Goal: Task Accomplishment & Management: Manage account settings

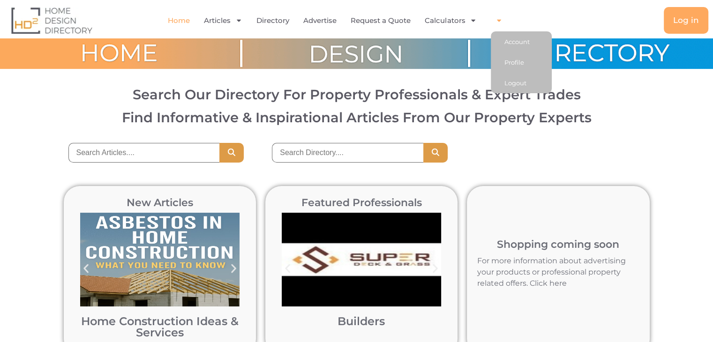
click at [497, 21] on icon "Menu" at bounding box center [499, 20] width 7 height 7
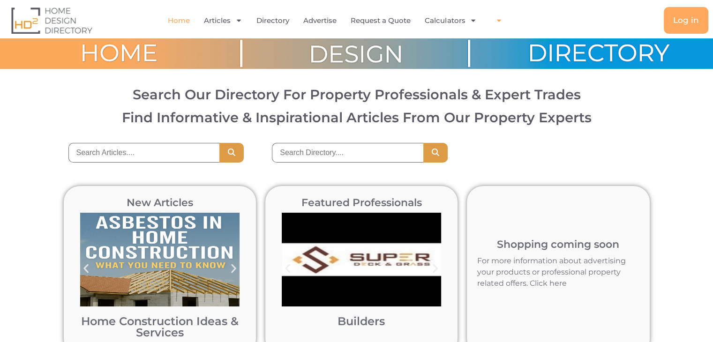
click at [497, 21] on icon "Menu" at bounding box center [499, 20] width 7 height 7
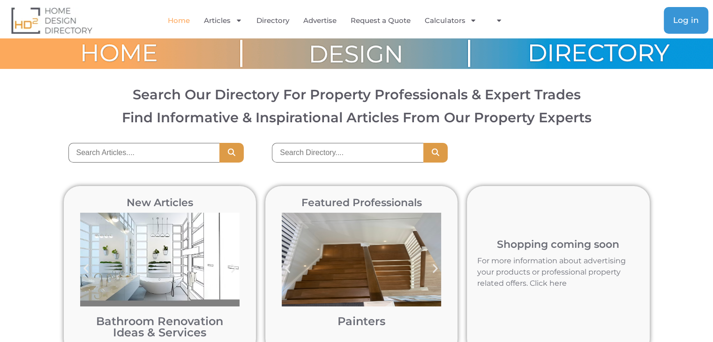
click at [682, 20] on span "Log in" at bounding box center [687, 20] width 26 height 8
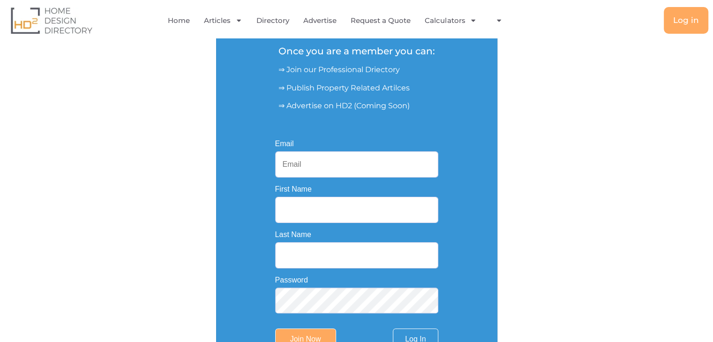
scroll to position [141, 0]
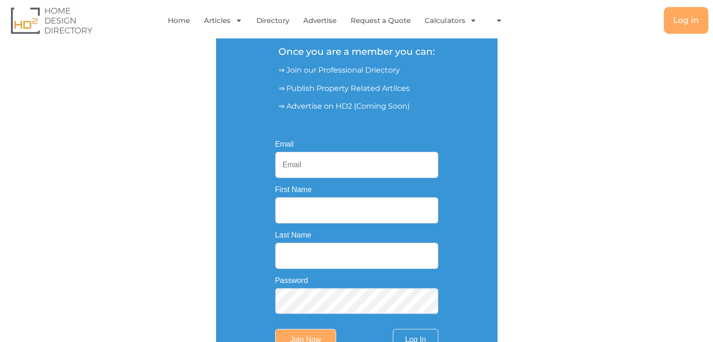
click at [291, 168] on input "Email" at bounding box center [356, 165] width 163 height 26
click at [311, 168] on input "Email" at bounding box center [356, 165] width 163 height 26
paste input "aaacityremovalistbankstown@gmail.com"
type input "aaacityremovalistbankstown@gmail.com"
click at [304, 226] on form "Email aaacityremovalistbankstown@gmail.com First Name Last Name Password Join N…" at bounding box center [356, 246] width 163 height 211
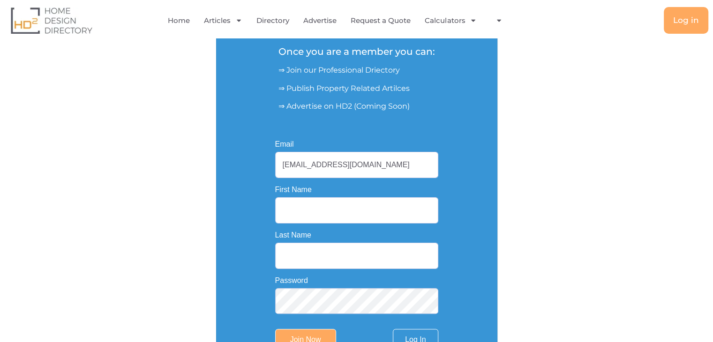
click at [303, 212] on input "First Name" at bounding box center [356, 210] width 163 height 26
type input "AAA City"
click at [296, 253] on input "Last Name" at bounding box center [356, 256] width 163 height 26
type input "Removalist"
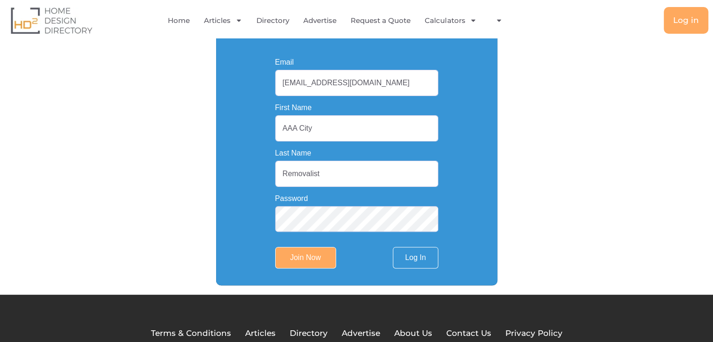
scroll to position [223, 0]
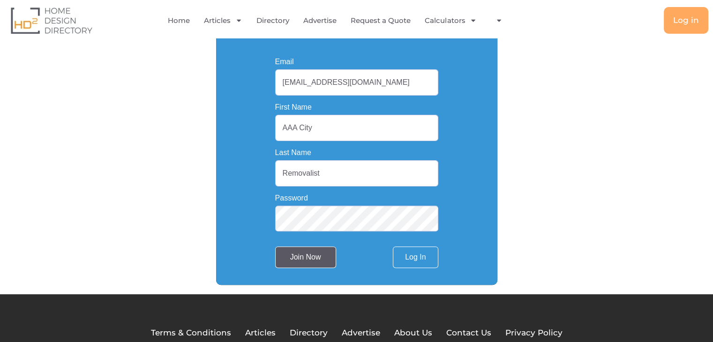
click at [313, 261] on input "Join Now" at bounding box center [305, 258] width 61 height 22
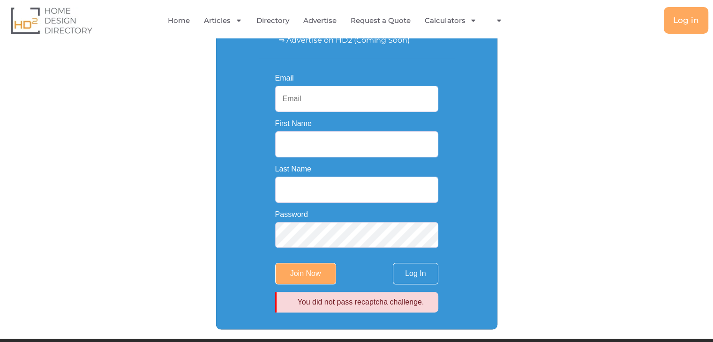
scroll to position [127, 0]
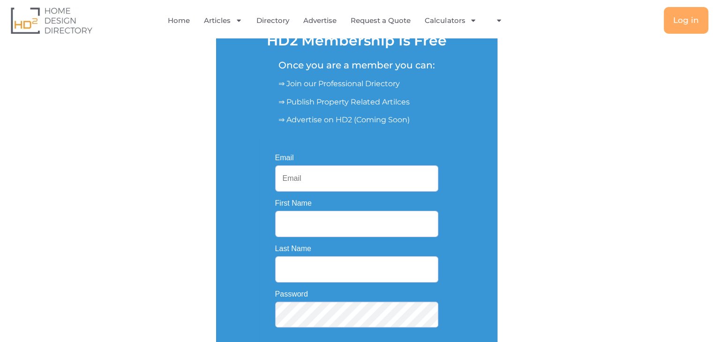
click at [318, 186] on input "Email" at bounding box center [356, 179] width 163 height 26
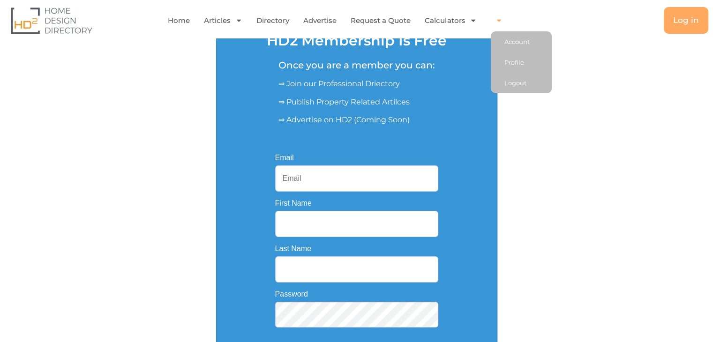
click at [501, 21] on icon "Menu" at bounding box center [499, 20] width 7 height 7
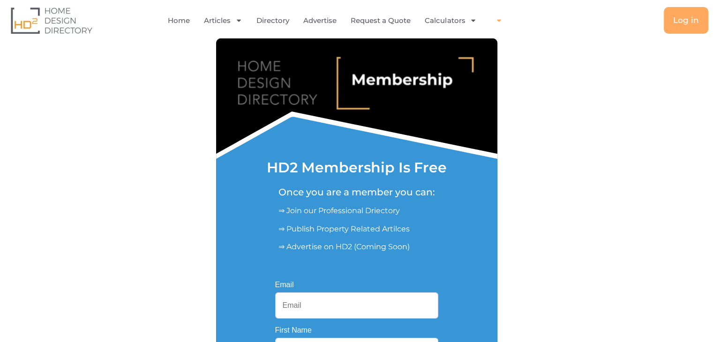
click at [499, 20] on icon "Menu" at bounding box center [500, 21] width 4 height 2
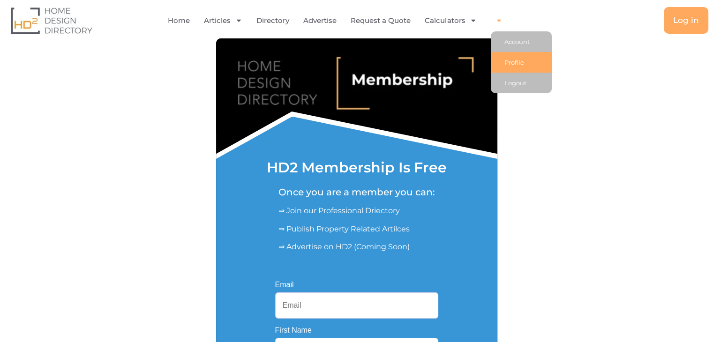
click at [518, 56] on link "Profile" at bounding box center [521, 62] width 61 height 21
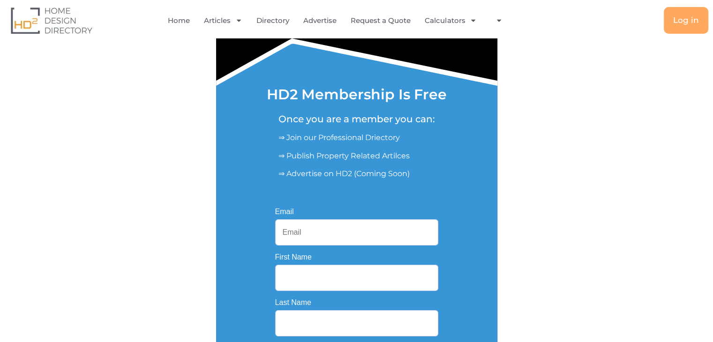
scroll to position [141, 0]
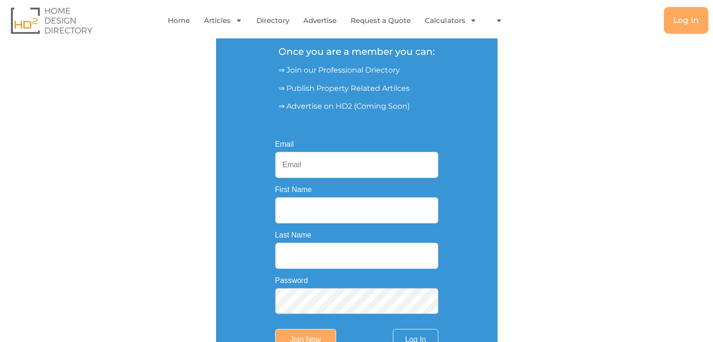
click at [334, 175] on input "Email" at bounding box center [356, 165] width 163 height 26
paste input "aaacityremovalistbankstown@gmail.com aaacity ALbAug25&*^"
type input "aaacityremovalistbankstown@gmail.com aaacity ALbAug25&*^"
paste input "aaacityremovalistbankstown@gmail.com"
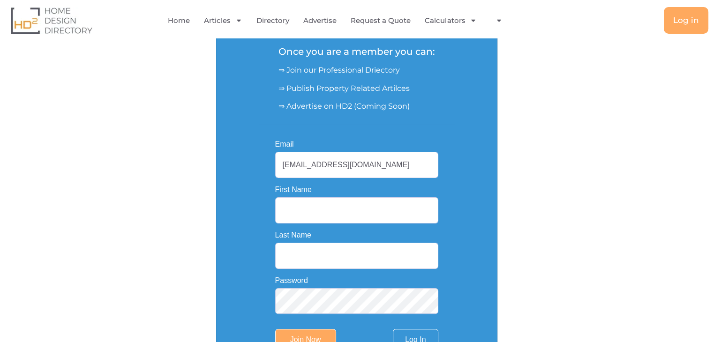
type input "aaacityremovalistbankstown@gmail.com"
click at [318, 211] on input "First Name" at bounding box center [356, 210] width 163 height 26
type input "AAA City"
click at [315, 258] on input "Last Name" at bounding box center [356, 256] width 163 height 26
type input "Removalist"
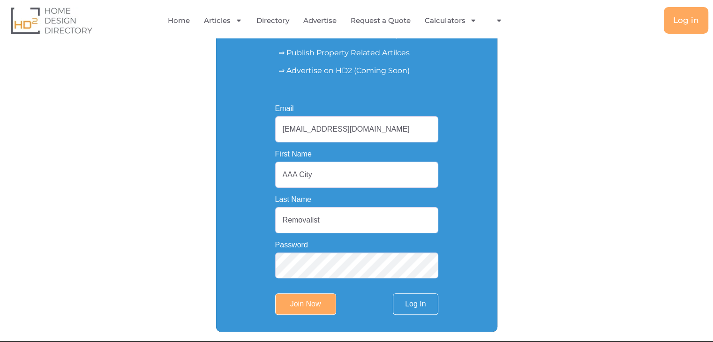
scroll to position [186, 0]
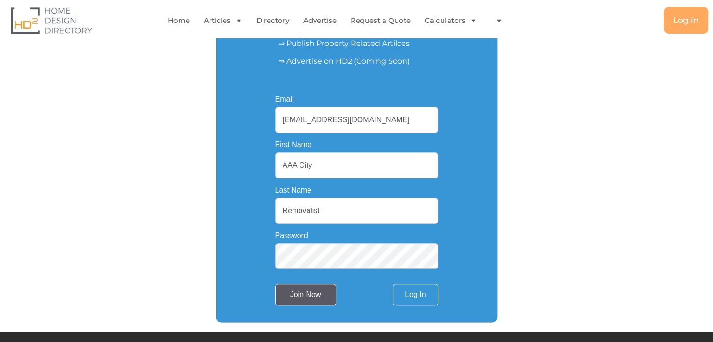
click at [313, 292] on input "Join Now" at bounding box center [305, 295] width 61 height 22
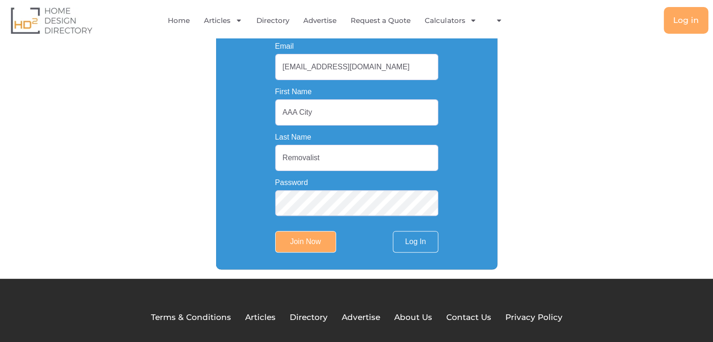
scroll to position [287, 0]
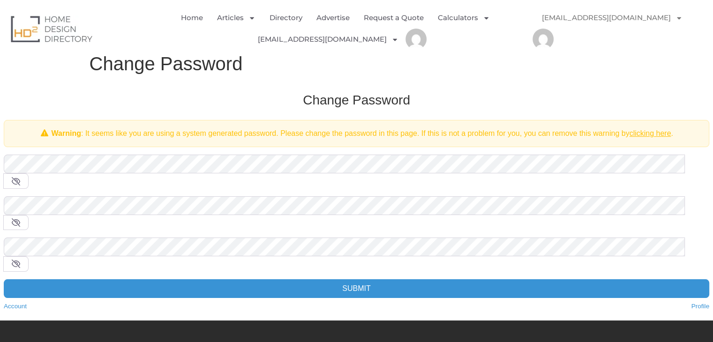
scroll to position [47, 0]
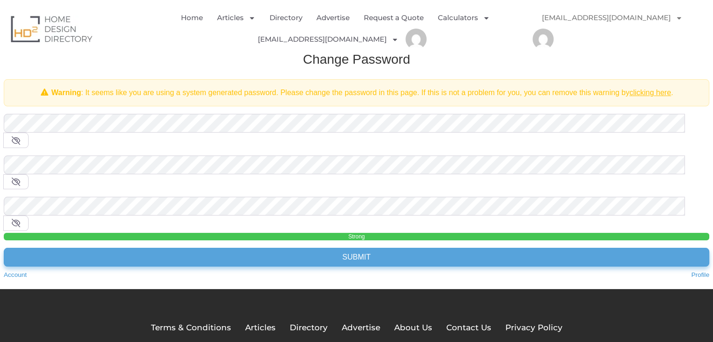
click at [212, 248] on input "Submit" at bounding box center [357, 257] width 706 height 19
click at [217, 248] on input "Submit" at bounding box center [357, 257] width 706 height 19
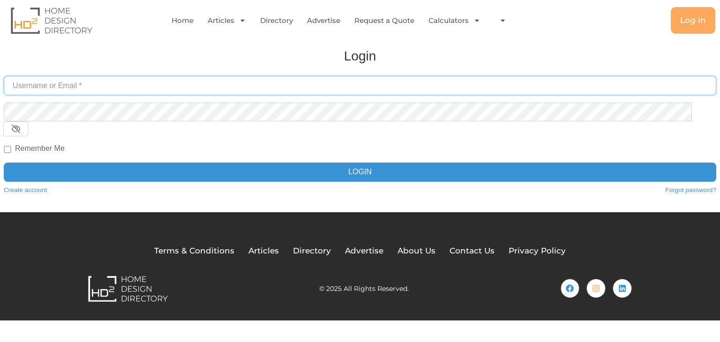
click at [73, 88] on input "Username or Email *" at bounding box center [360, 85] width 713 height 19
click at [683, 20] on span "Log in" at bounding box center [694, 20] width 26 height 8
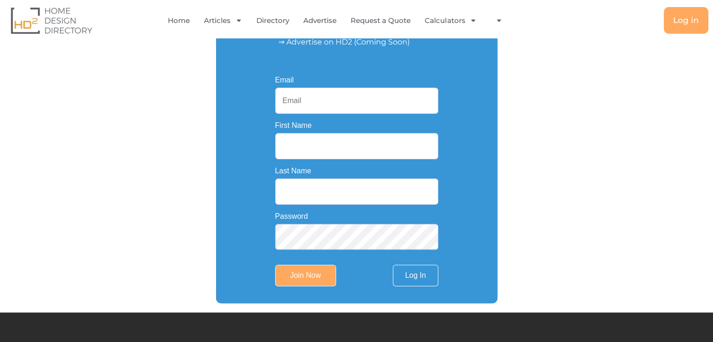
scroll to position [287, 0]
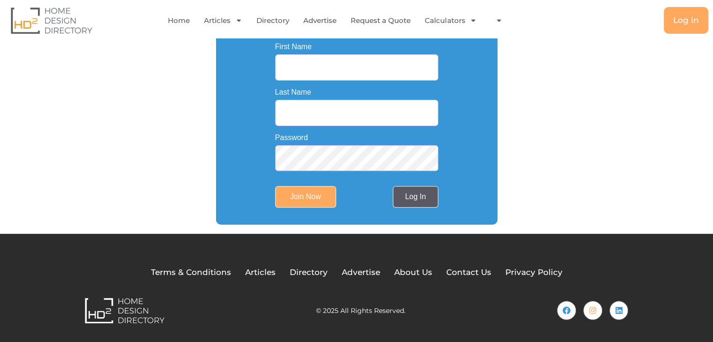
click at [415, 196] on link "Log In" at bounding box center [415, 197] width 45 height 22
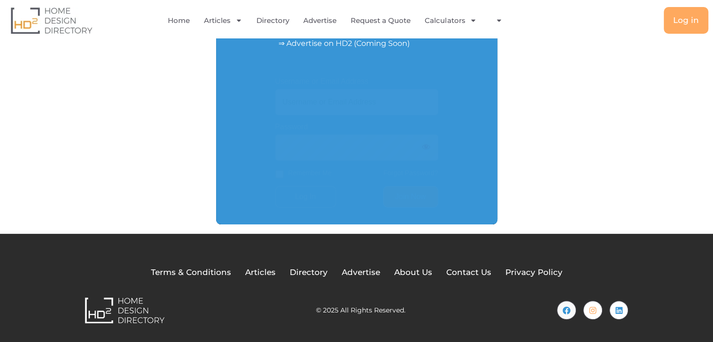
scroll to position [205, 0]
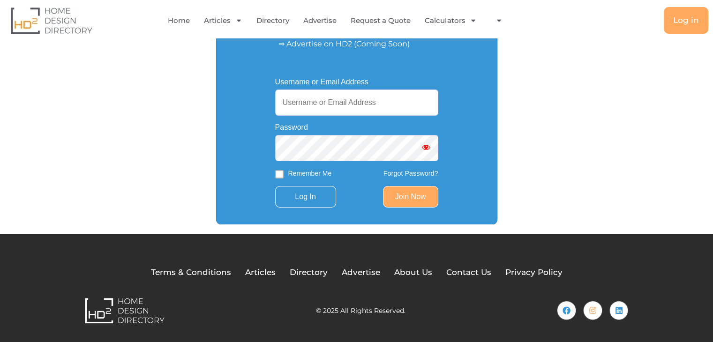
click at [284, 104] on input "Username or Email Address" at bounding box center [356, 103] width 163 height 26
paste input "[EMAIL_ADDRESS][DOMAIN_NAME]"
type input "[EMAIL_ADDRESS][DOMAIN_NAME]"
paste input "[EMAIL_ADDRESS][DOMAIN_NAME]"
type input "[EMAIL_ADDRESS][DOMAIN_NAME]"
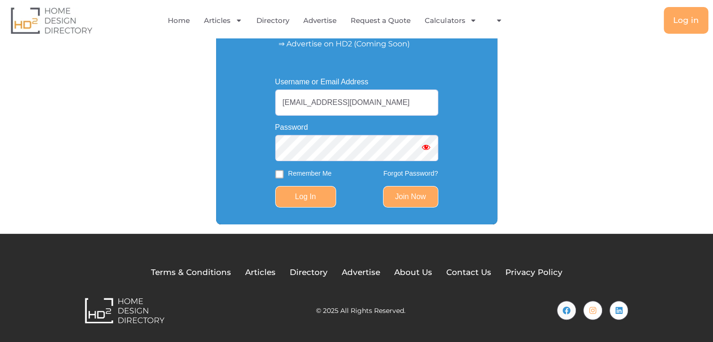
click at [319, 197] on input "Log In" at bounding box center [305, 197] width 61 height 22
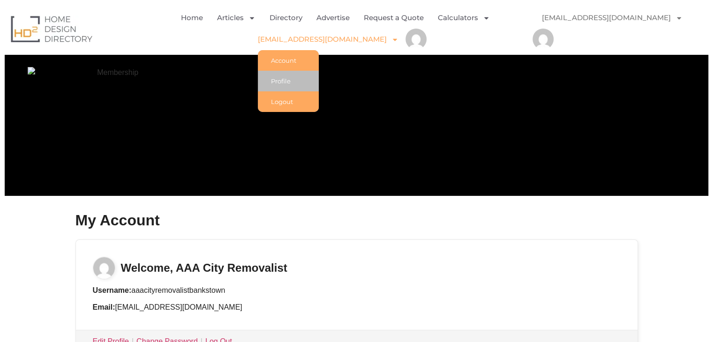
scroll to position [141, 0]
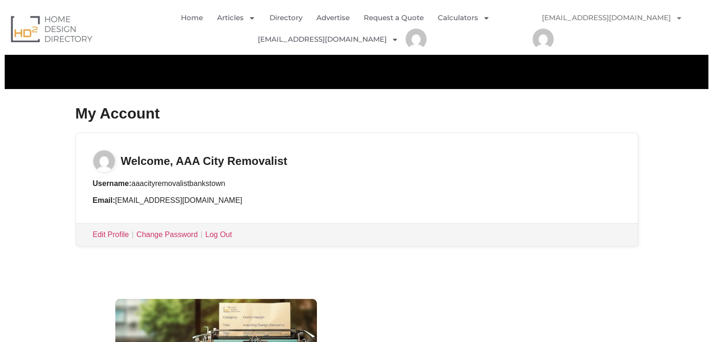
click at [110, 227] on div "Edit Profile | Change Password | Log Out" at bounding box center [357, 234] width 562 height 23
click at [108, 233] on link "Edit Profile" at bounding box center [111, 235] width 36 height 8
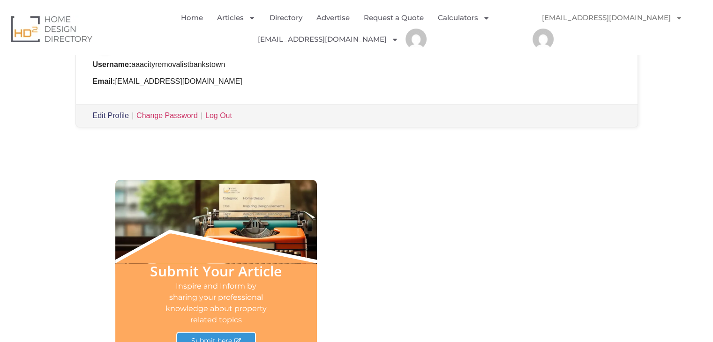
scroll to position [375, 0]
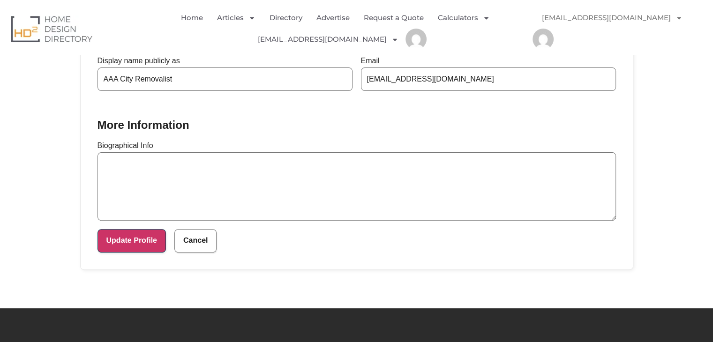
scroll to position [328, 0]
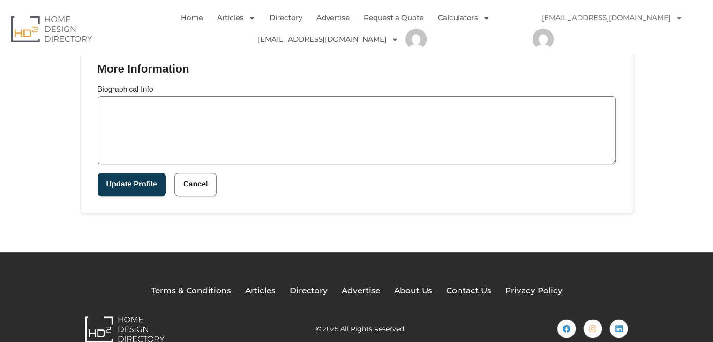
click at [148, 119] on textarea "Biographical Info" at bounding box center [357, 130] width 519 height 68
paste textarea "[URL][DOMAIN_NAME]"
type textarea "[URL][DOMAIN_NAME]"
click at [124, 190] on button "Update Profile" at bounding box center [132, 184] width 68 height 23
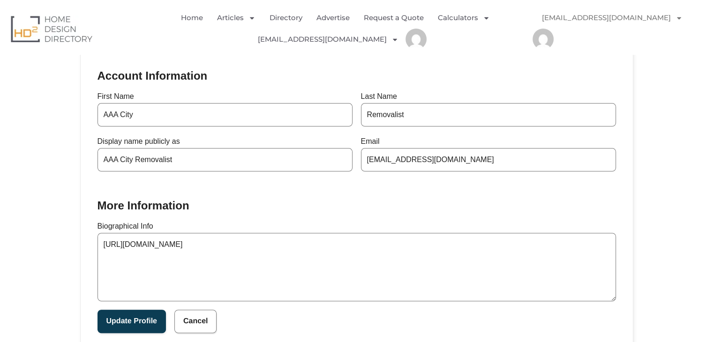
scroll to position [328, 0]
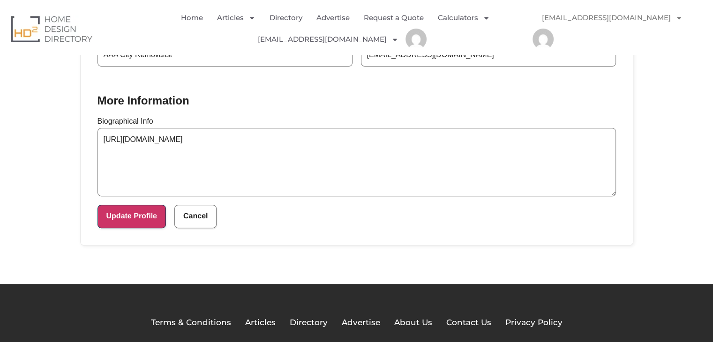
click at [146, 218] on button "Update Profile" at bounding box center [132, 216] width 68 height 23
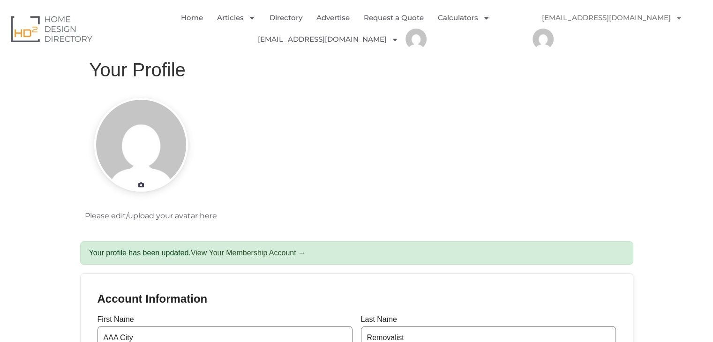
click at [146, 152] on div at bounding box center [141, 145] width 105 height 94
click at [136, 185] on link at bounding box center [141, 185] width 14 height 14
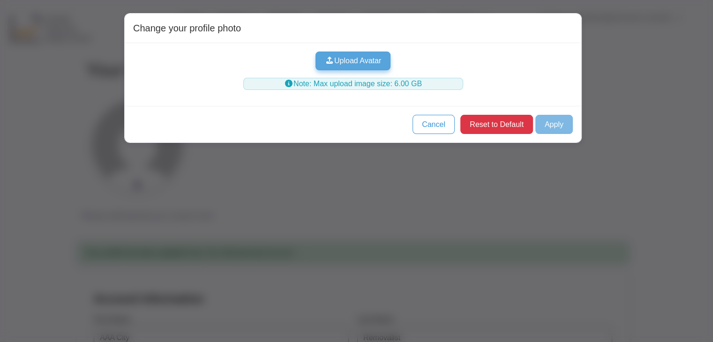
click at [374, 58] on button "Upload Avatar" at bounding box center [354, 61] width 76 height 19
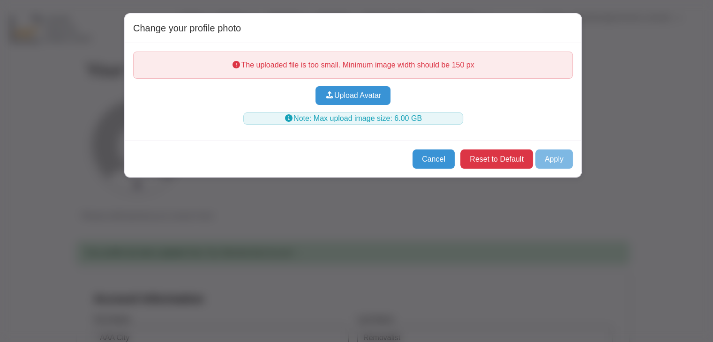
click at [428, 158] on button "Cancel" at bounding box center [434, 159] width 42 height 19
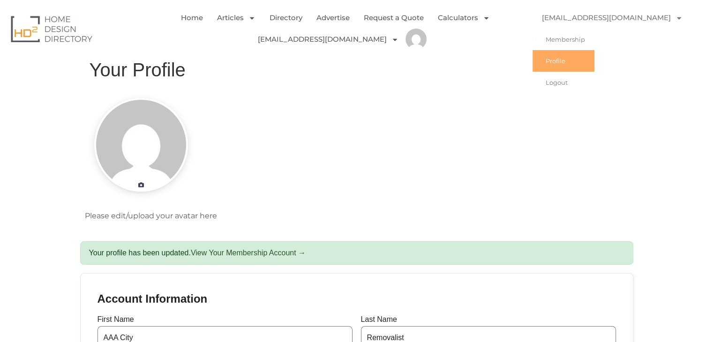
click at [614, 18] on link "[EMAIL_ADDRESS][DOMAIN_NAME]" at bounding box center [612, 18] width 159 height 22
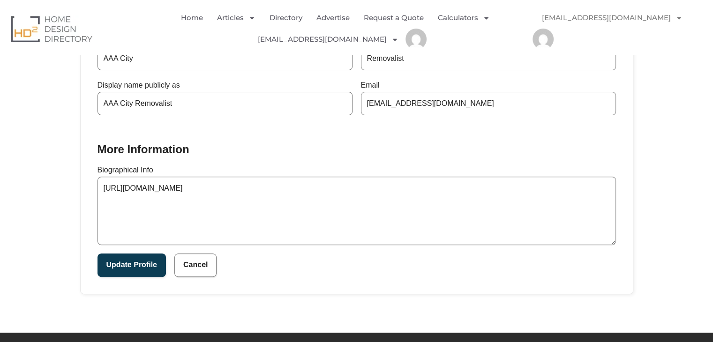
scroll to position [281, 0]
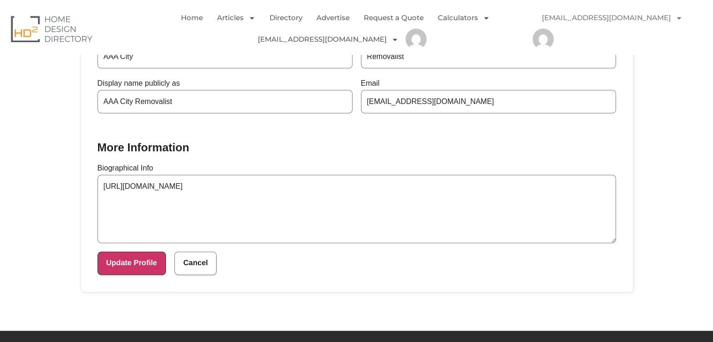
click at [134, 270] on button "Update Profile" at bounding box center [132, 263] width 68 height 23
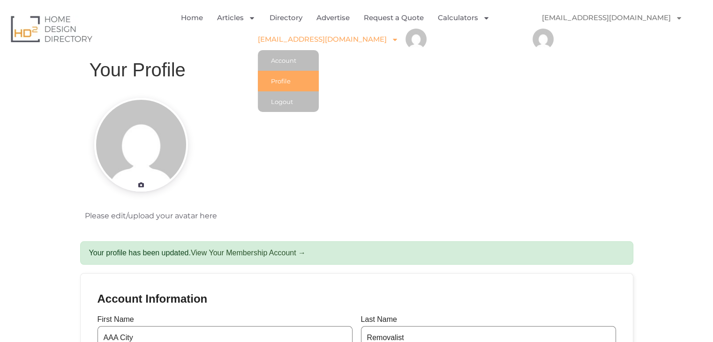
click at [276, 78] on link "Profile" at bounding box center [288, 81] width 61 height 21
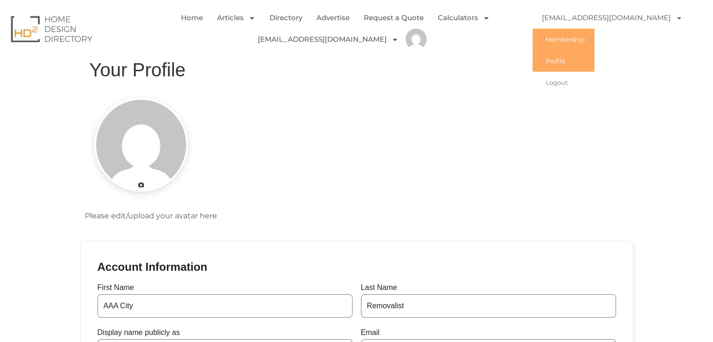
click at [565, 38] on link "Membership" at bounding box center [564, 40] width 62 height 22
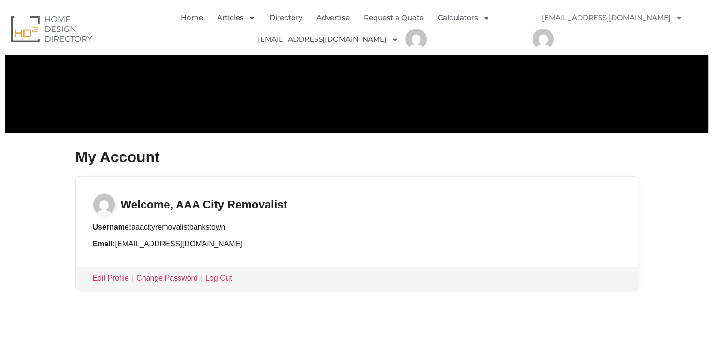
scroll to position [188, 0]
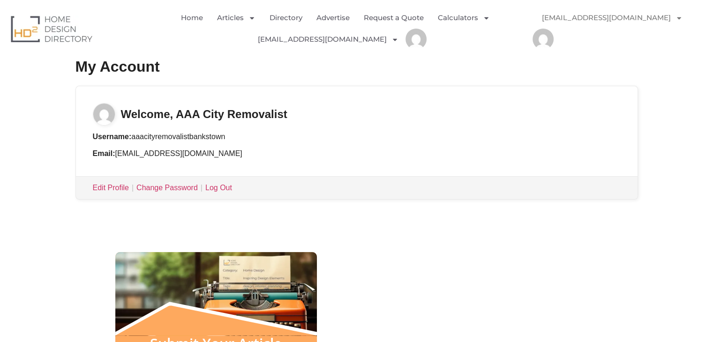
drag, startPoint x: 235, startPoint y: 139, endPoint x: 133, endPoint y: 137, distance: 102.3
click at [133, 137] on li "Username: aaacityremovalistbankstown" at bounding box center [357, 136] width 528 height 11
copy li "aaacityremovalistbankstown"
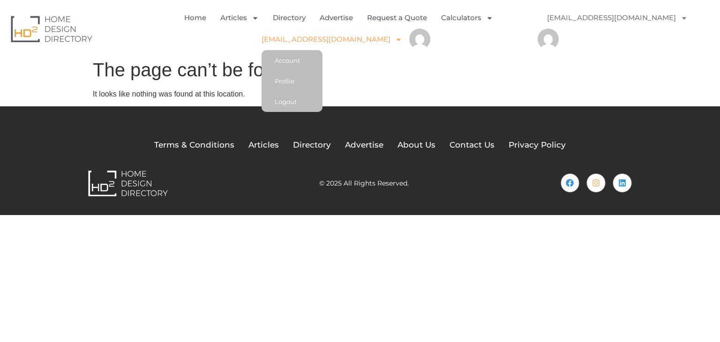
click at [396, 40] on link "[EMAIL_ADDRESS][DOMAIN_NAME]" at bounding box center [332, 40] width 141 height 22
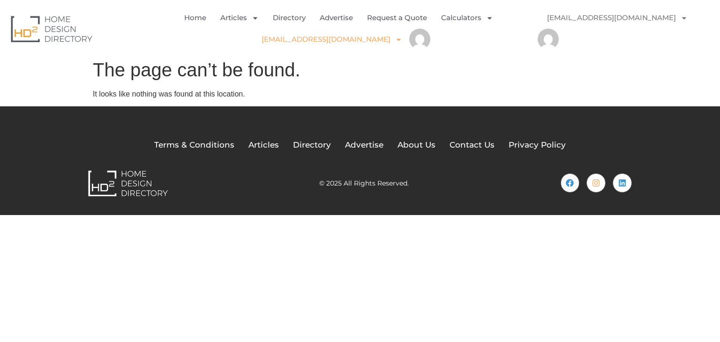
click at [387, 40] on link "[EMAIL_ADDRESS][DOMAIN_NAME]" at bounding box center [332, 40] width 141 height 22
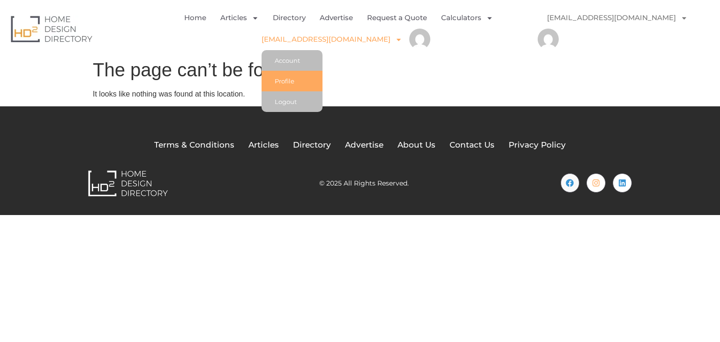
click at [272, 76] on link "Profile" at bounding box center [292, 81] width 61 height 21
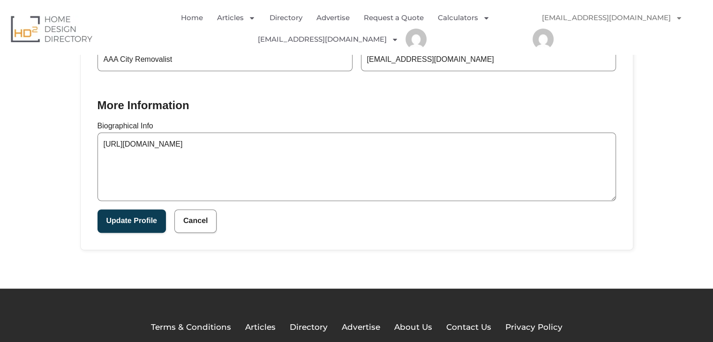
scroll to position [346, 0]
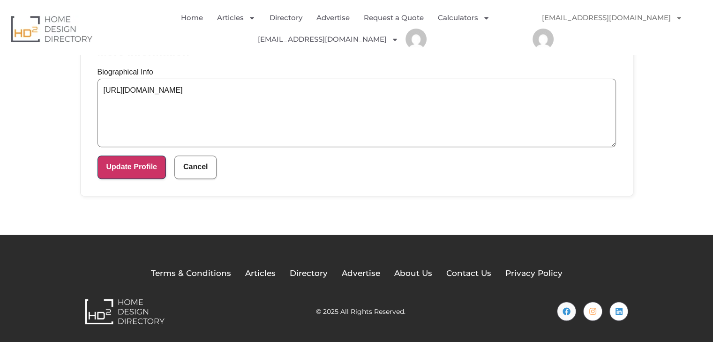
click at [114, 168] on button "Update Profile" at bounding box center [132, 167] width 68 height 23
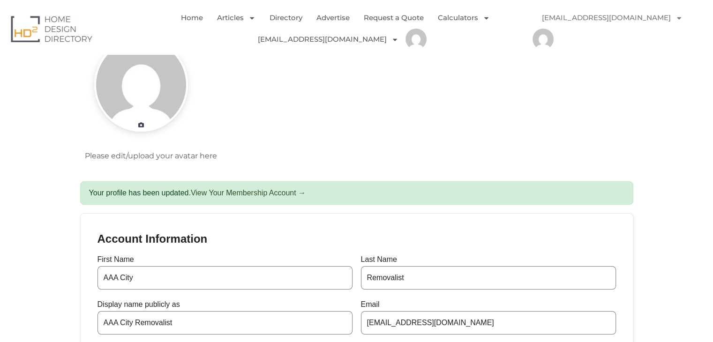
scroll to position [188, 0]
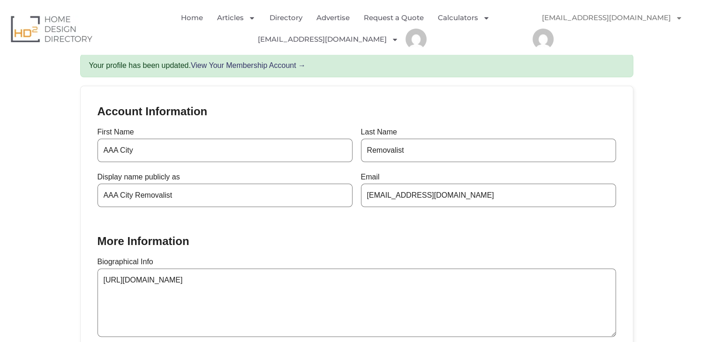
click at [287, 66] on link "View Your Membership Account →" at bounding box center [248, 65] width 115 height 8
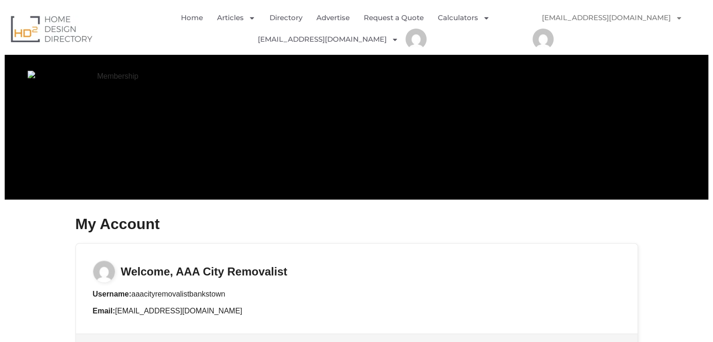
scroll to position [94, 0]
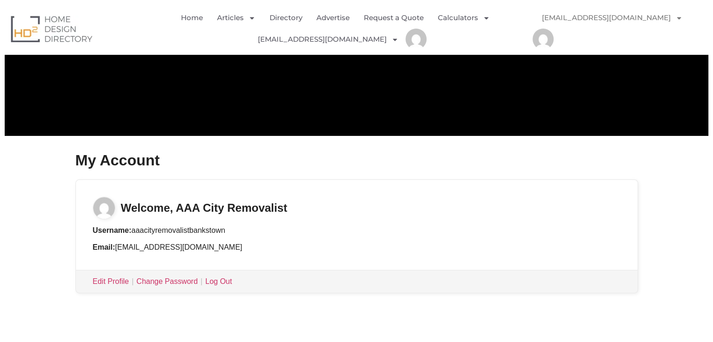
drag, startPoint x: 239, startPoint y: 225, endPoint x: 132, endPoint y: 228, distance: 107.0
click at [132, 228] on li "Username: aaacityremovalistbankstown" at bounding box center [357, 230] width 528 height 11
copy li "aaacityremovalistbankstown"
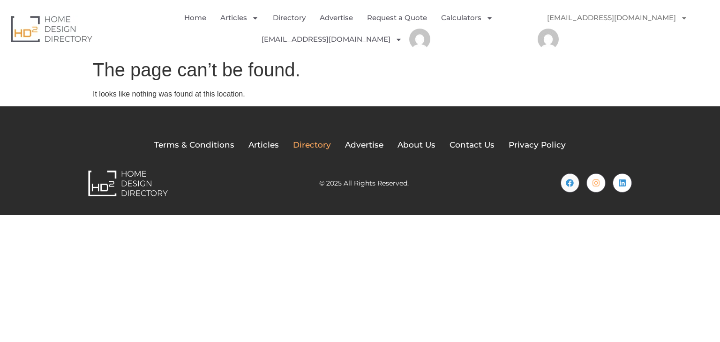
click at [304, 144] on span "Directory" at bounding box center [312, 145] width 38 height 12
click at [311, 148] on span "Directory" at bounding box center [312, 145] width 38 height 12
click at [371, 147] on span "Advertise" at bounding box center [364, 145] width 38 height 12
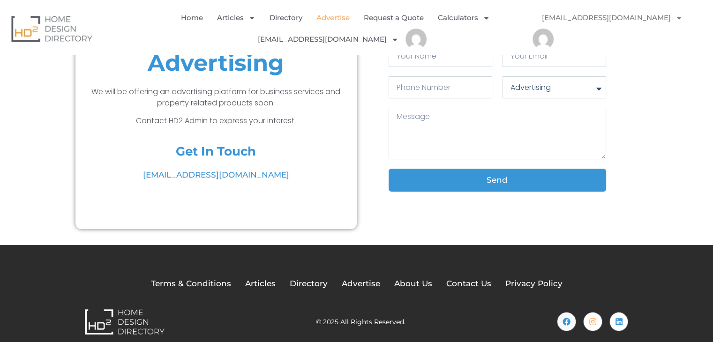
scroll to position [99, 0]
